Goal: Find specific page/section: Find specific page/section

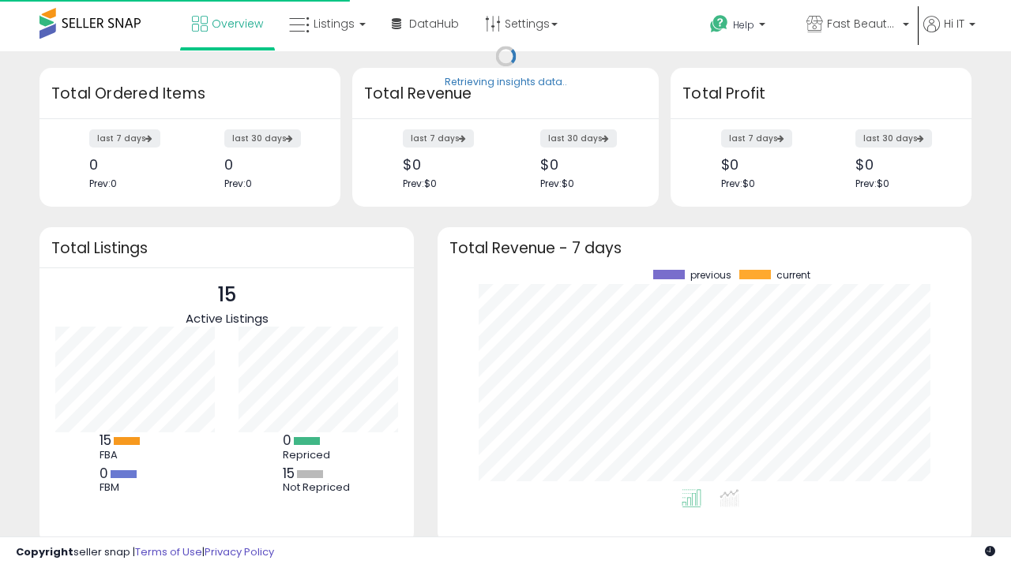
scroll to position [219, 502]
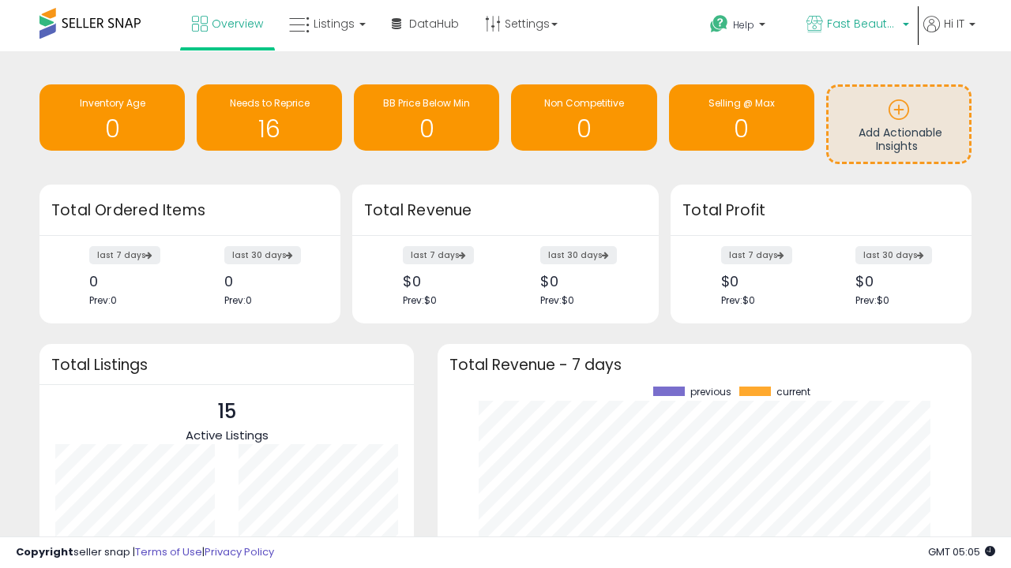
click at [856, 25] on span "Fast Beauty ([GEOGRAPHIC_DATA])" at bounding box center [862, 24] width 71 height 16
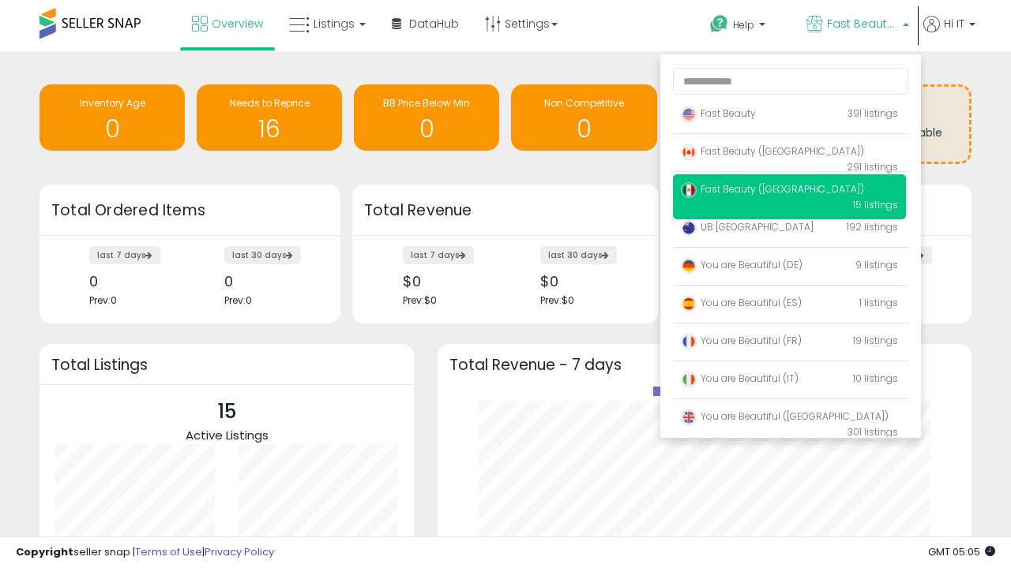
click at [789, 154] on span "Fast Beauty ([GEOGRAPHIC_DATA])" at bounding box center [772, 150] width 183 height 13
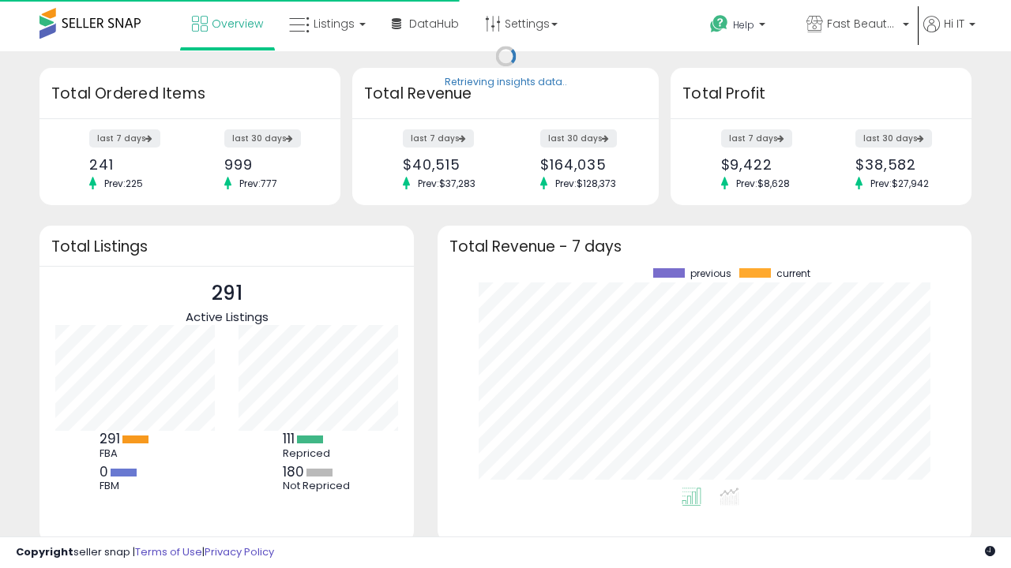
scroll to position [219, 502]
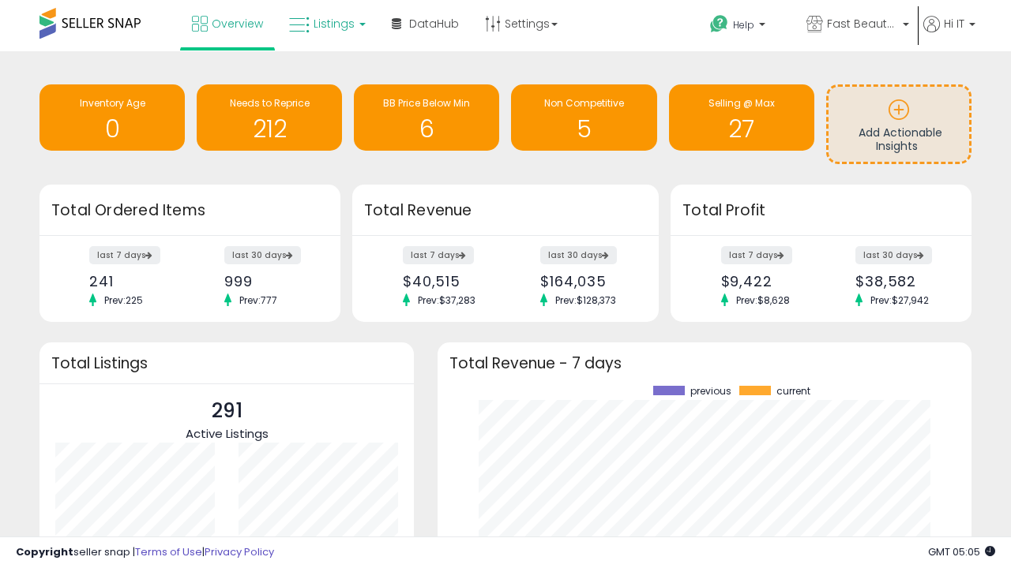
click at [325, 24] on span "Listings" at bounding box center [333, 24] width 41 height 16
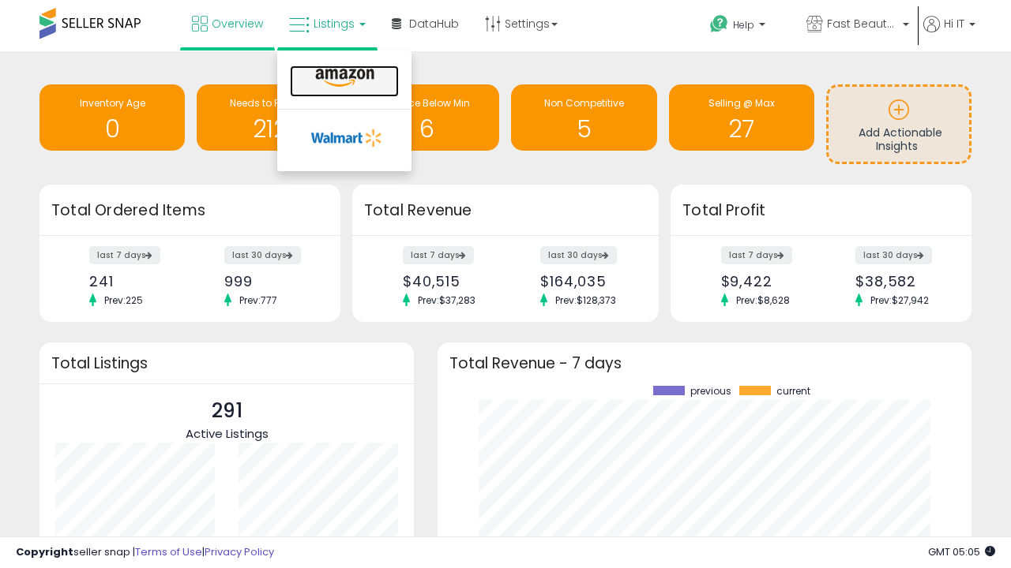
click at [343, 78] on icon at bounding box center [344, 78] width 69 height 21
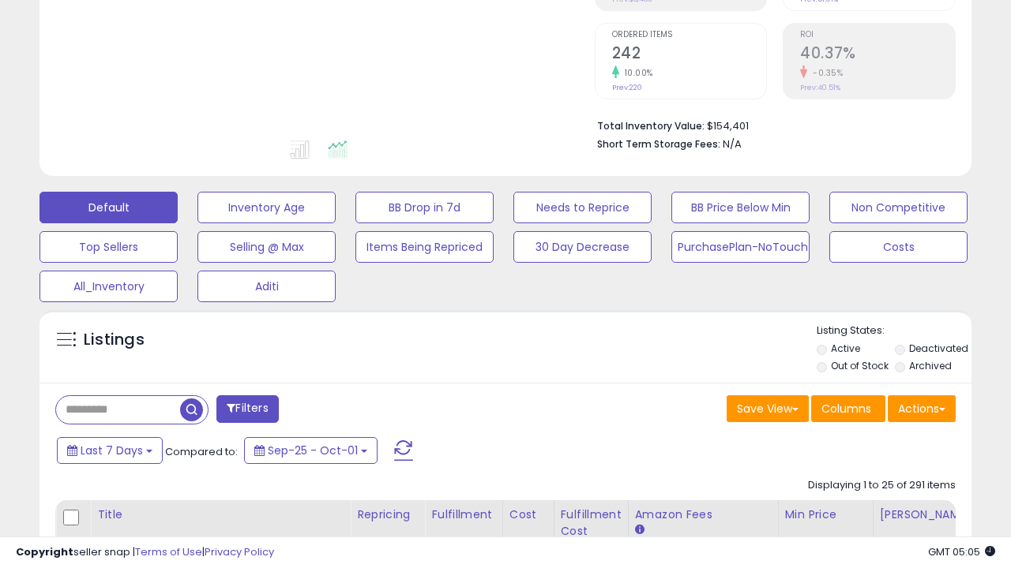
scroll to position [324, 538]
click at [108, 283] on button "All_Inventory" at bounding box center [108, 287] width 138 height 32
